Goal: Task Accomplishment & Management: Complete application form

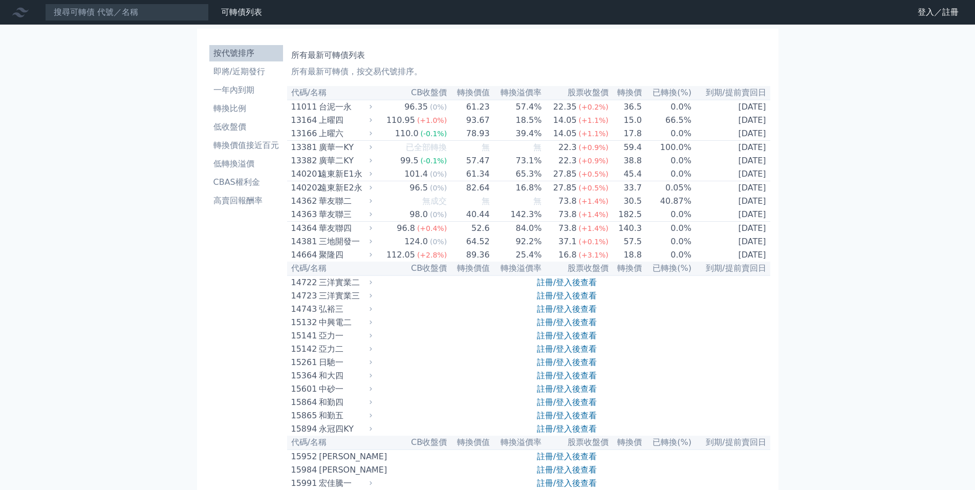
scroll to position [154, 0]
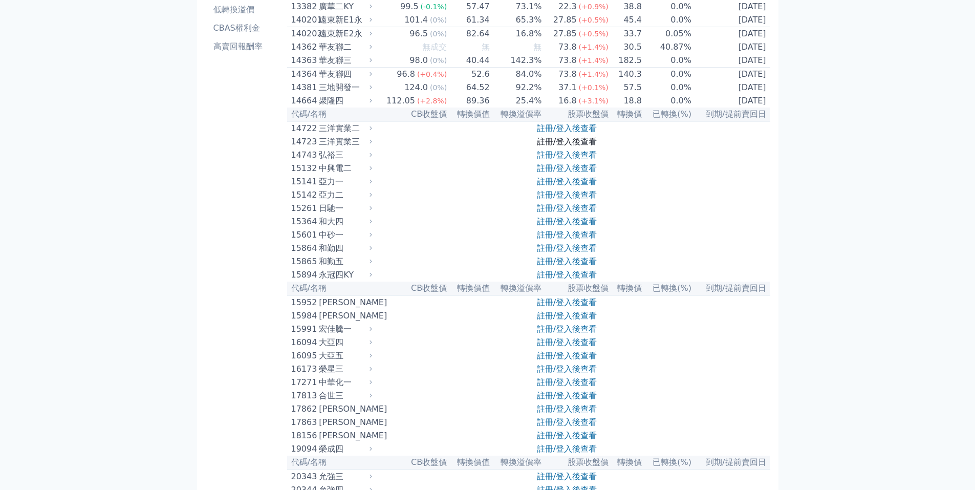
click at [543, 146] on link "註冊/登入後查看" at bounding box center [567, 142] width 60 height 10
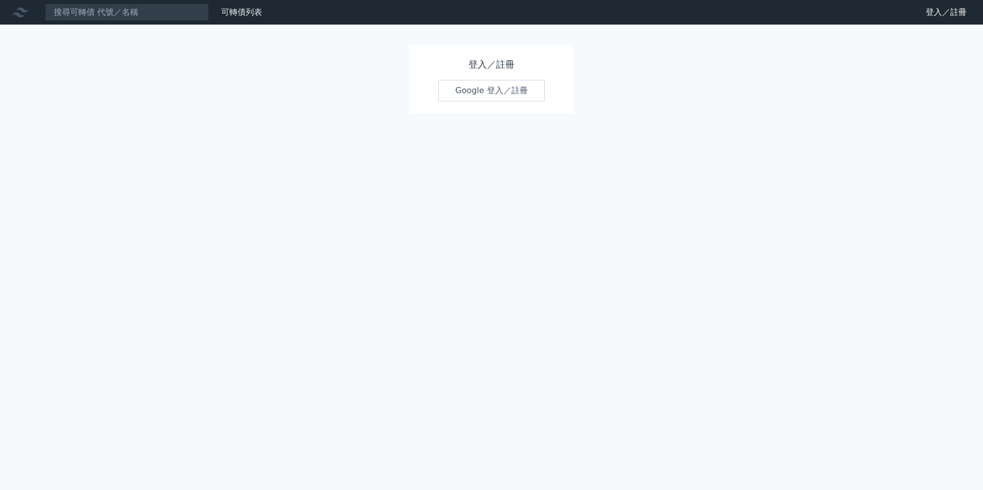
click at [505, 90] on link "Google 登入／註冊" at bounding box center [491, 91] width 106 height 22
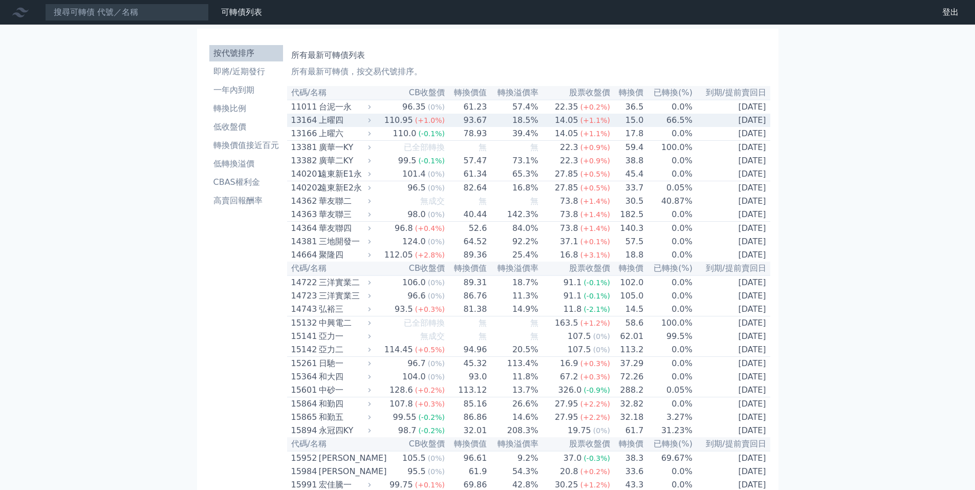
scroll to position [561, 0]
